Goal: Find contact information: Find contact information

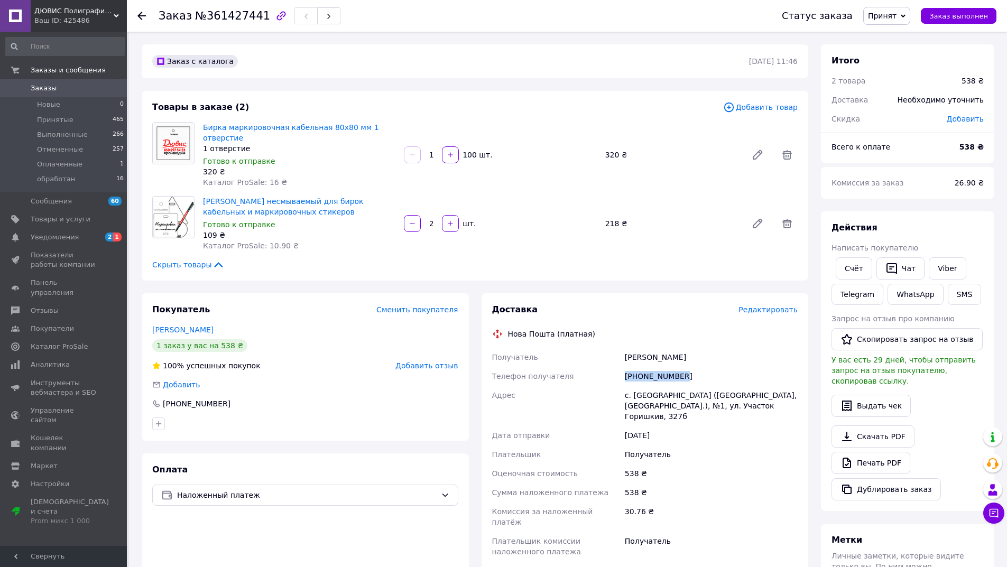
drag, startPoint x: 681, startPoint y: 365, endPoint x: 625, endPoint y: 366, distance: 56.6
click at [625, 367] on div "[PHONE_NUMBER]" at bounding box center [711, 376] width 177 height 19
copy div "[PHONE_NUMBER]"
drag, startPoint x: 675, startPoint y: 346, endPoint x: 625, endPoint y: 348, distance: 50.8
click at [625, 348] on div "[PERSON_NAME]" at bounding box center [711, 357] width 177 height 19
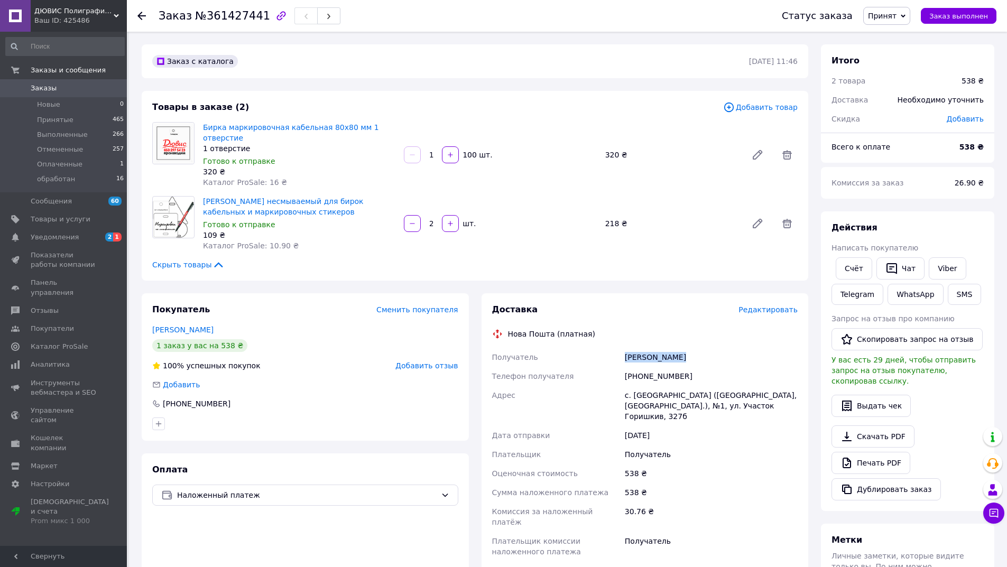
copy div "[PERSON_NAME]"
drag, startPoint x: 626, startPoint y: 388, endPoint x: 806, endPoint y: 409, distance: 181.6
click at [806, 409] on div "Доставка Редактировать Нова Пошта (платная) Получатель [PERSON_NAME] Телефон по…" at bounding box center [645, 483] width 327 height 381
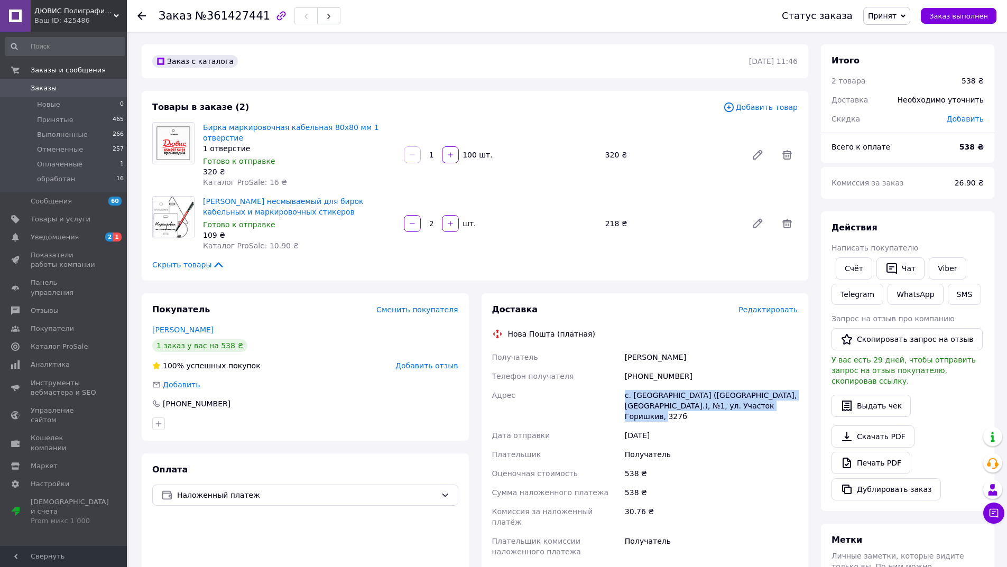
drag, startPoint x: 627, startPoint y: 383, endPoint x: 739, endPoint y: 405, distance: 114.6
click at [739, 405] on div "с. [GEOGRAPHIC_DATA] ([GEOGRAPHIC_DATA], [GEOGRAPHIC_DATA].), №1, ул. Участок Г…" at bounding box center [711, 406] width 177 height 40
copy div "с. [GEOGRAPHIC_DATA] ([GEOGRAPHIC_DATA], [GEOGRAPHIC_DATA].), №1, ул. Участок Г…"
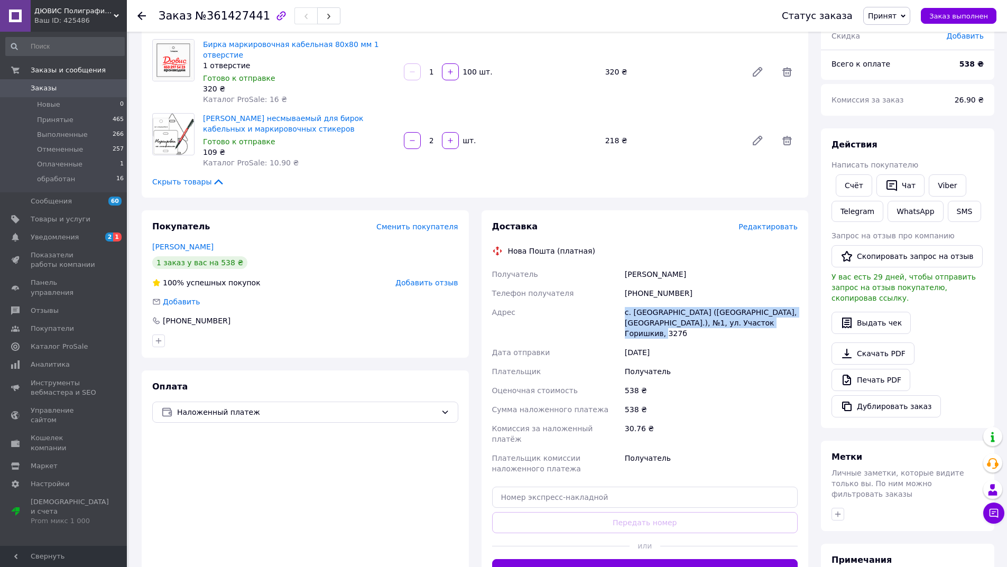
scroll to position [106, 0]
